Goal: Check status

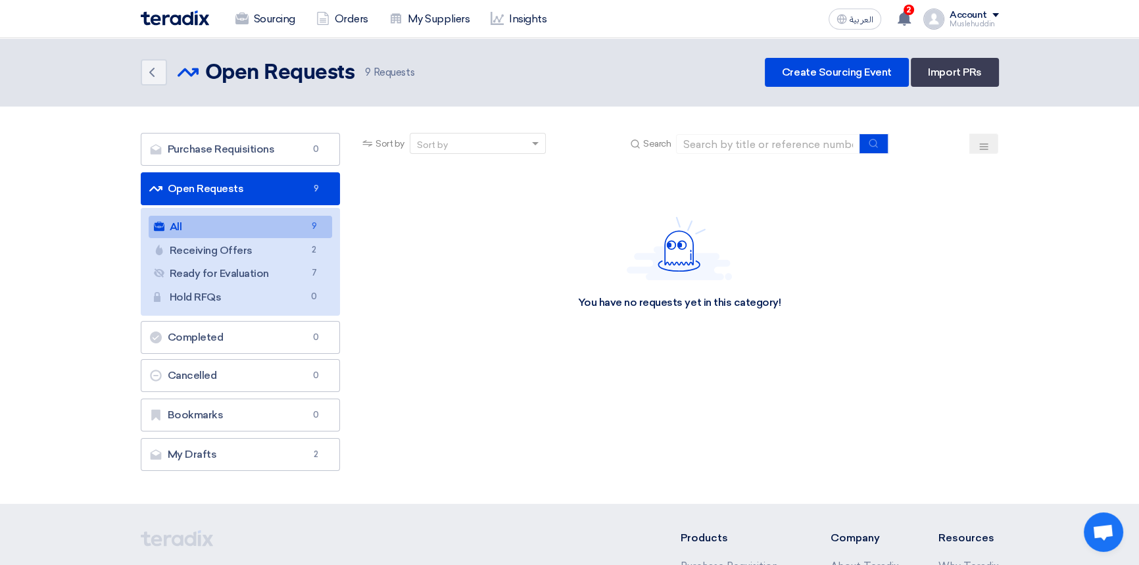
click at [242, 225] on link "All All 9" at bounding box center [241, 227] width 184 height 22
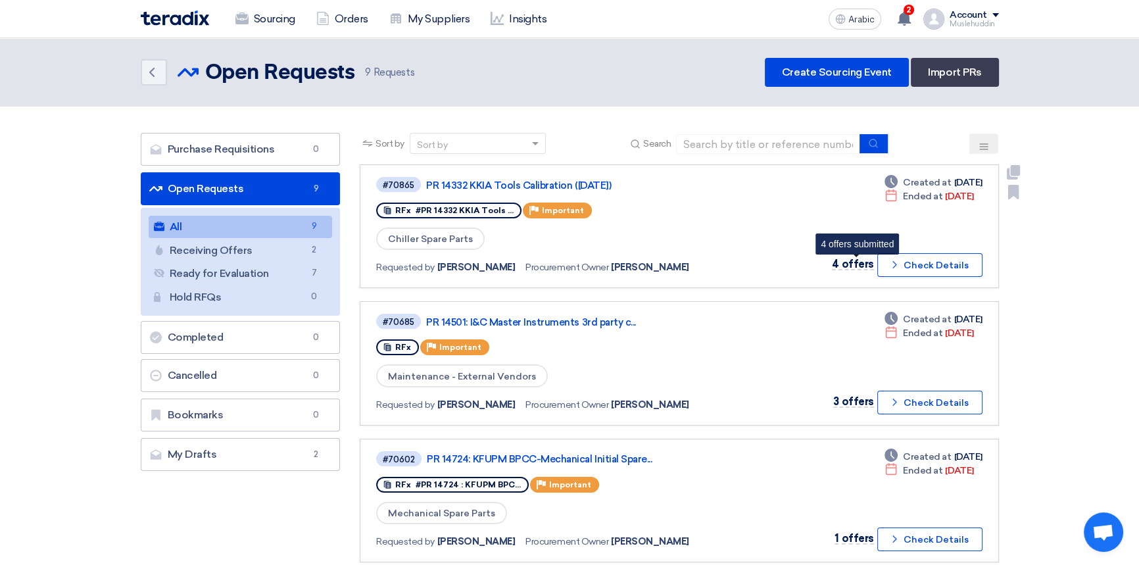
click at [851, 263] on font "4 offers" at bounding box center [852, 264] width 41 height 12
click at [924, 267] on font "Check Details" at bounding box center [935, 265] width 65 height 11
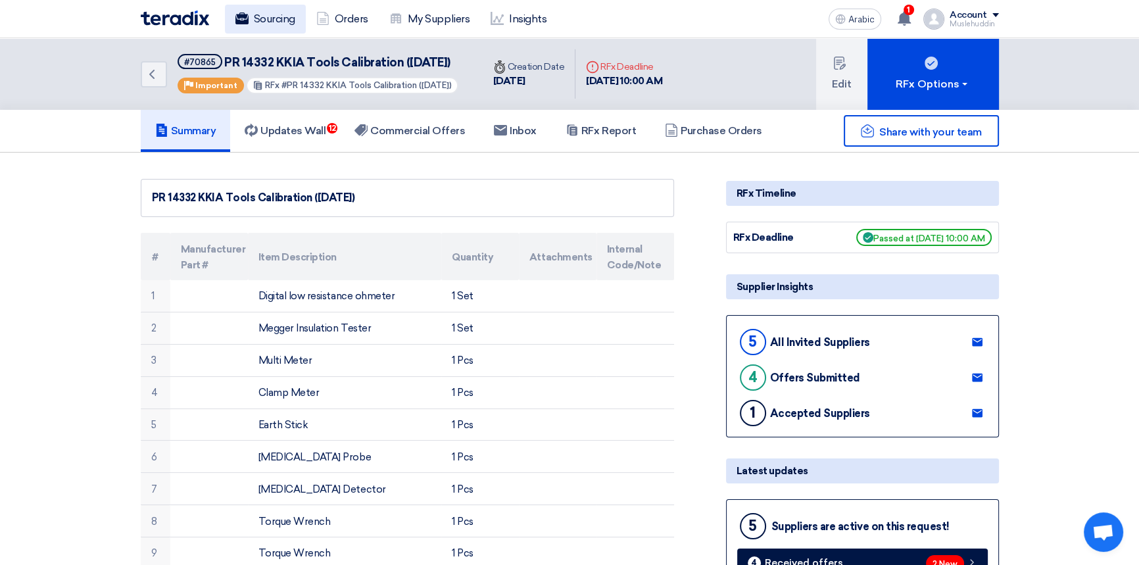
click at [263, 19] on font "Sourcing" at bounding box center [274, 18] width 41 height 12
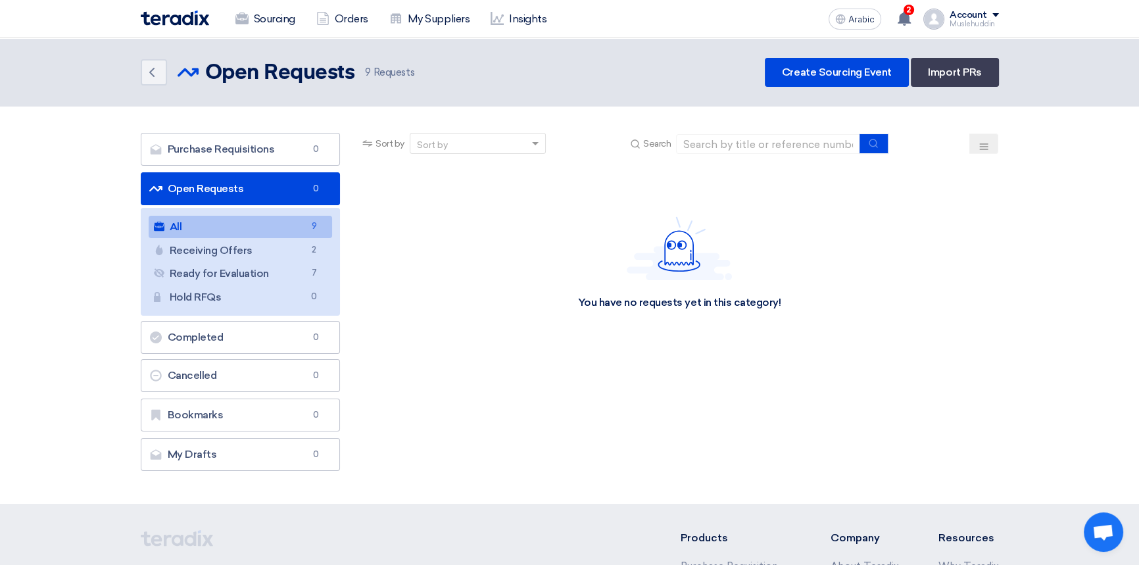
click at [283, 228] on link "All All 9" at bounding box center [241, 227] width 184 height 22
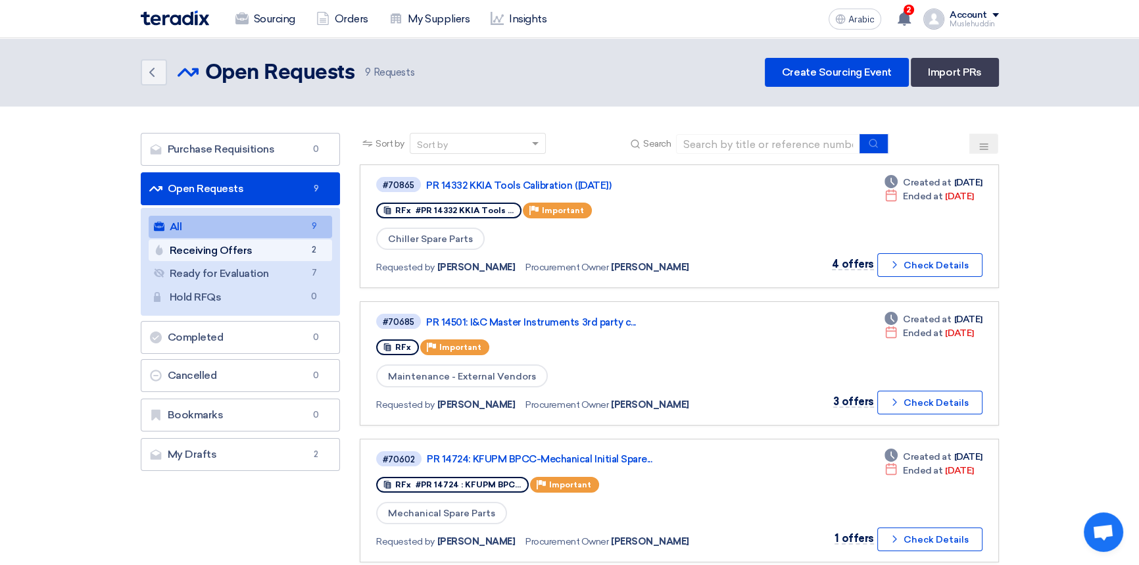
click at [271, 256] on link "Receiving Offers Receiving Offers 2" at bounding box center [241, 250] width 184 height 22
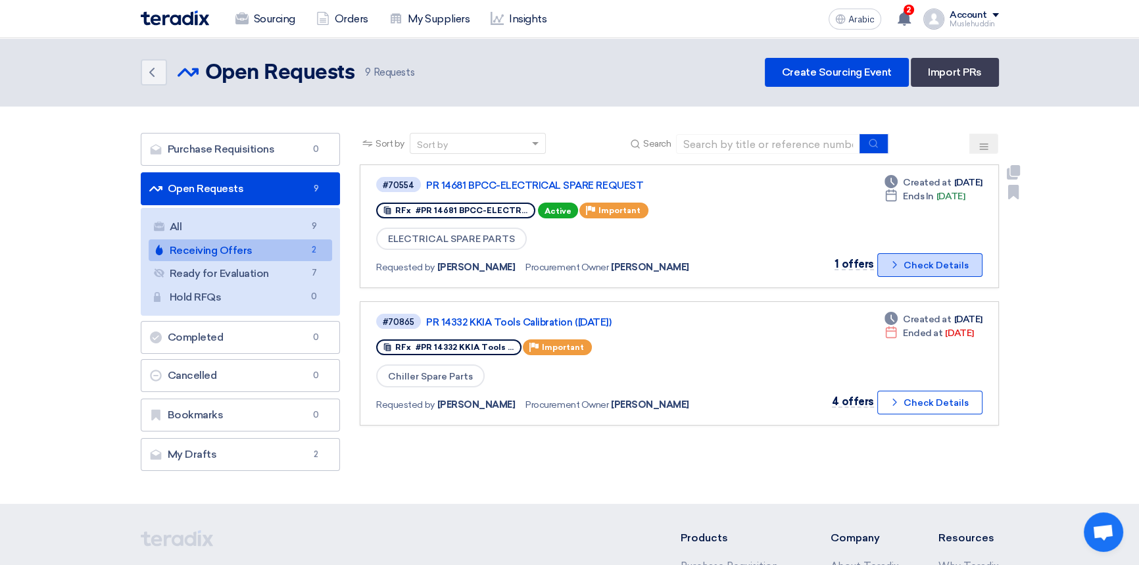
click at [915, 262] on font "Check Details" at bounding box center [935, 265] width 65 height 11
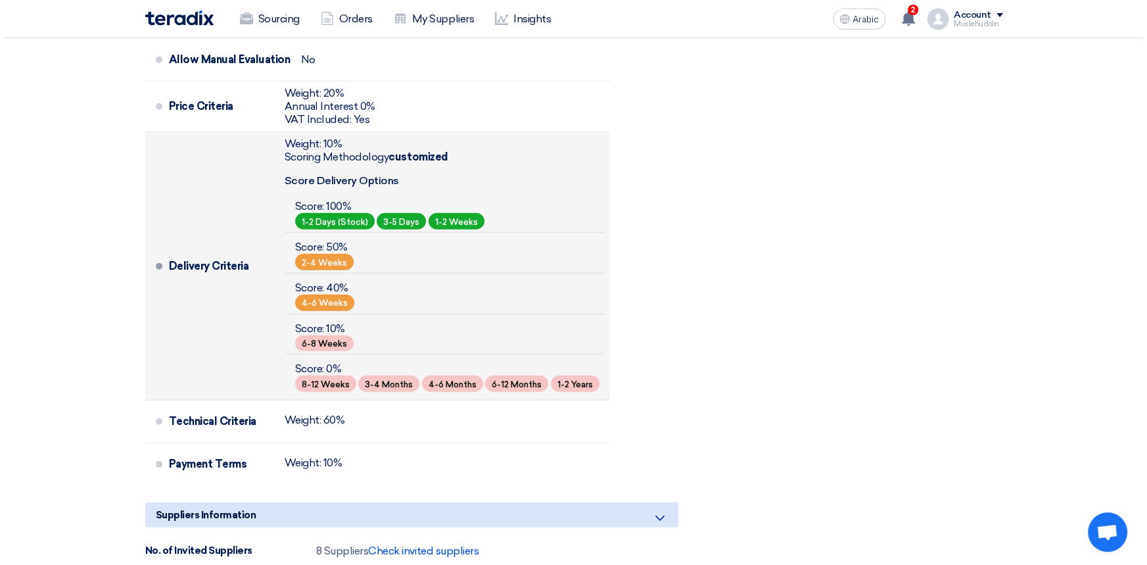
scroll to position [4606, 0]
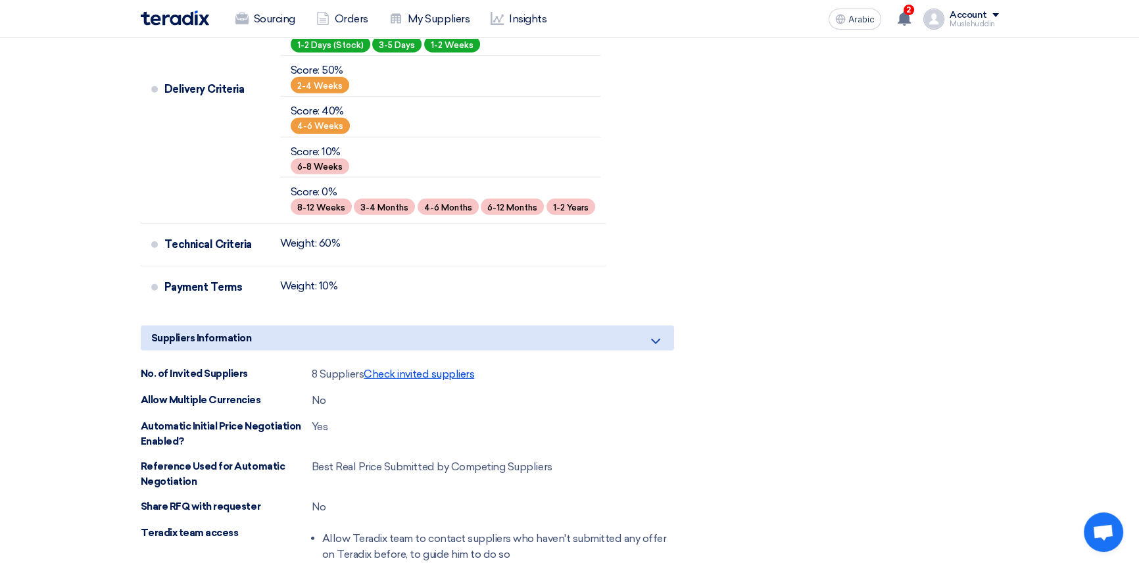
click at [433, 368] on font "Check invited suppliers" at bounding box center [419, 374] width 110 height 12
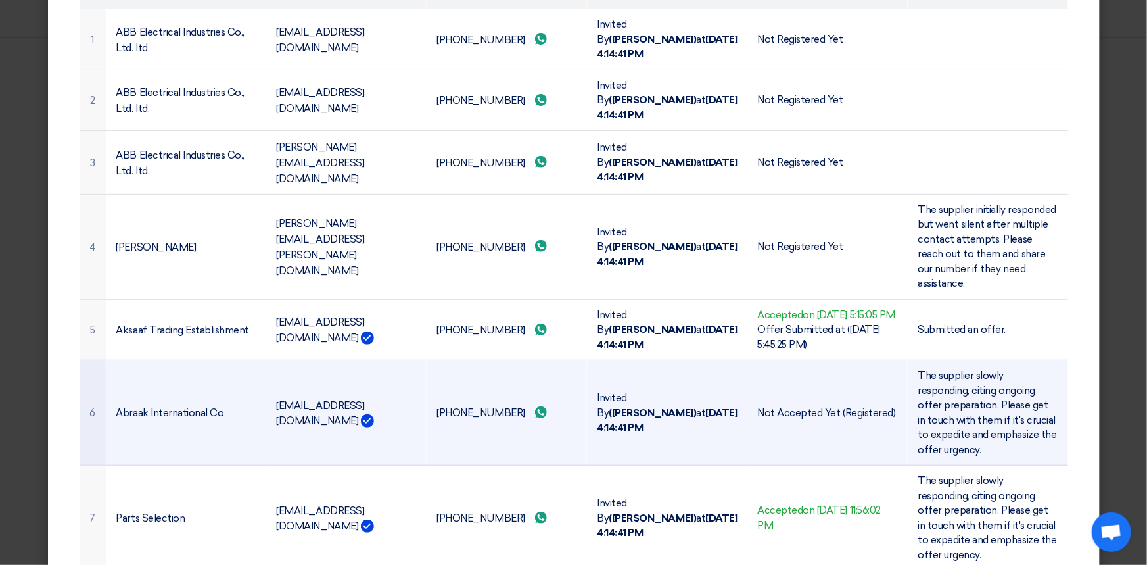
scroll to position [239, 0]
